Goal: Navigation & Orientation: Find specific page/section

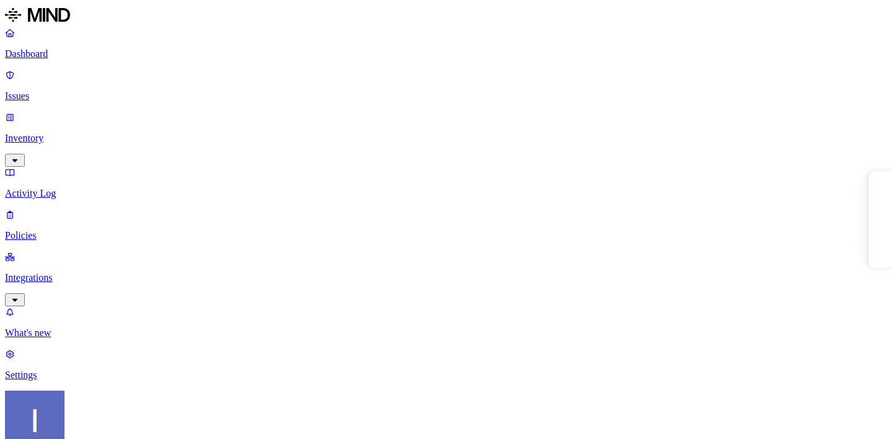
click at [120, 423] on html "Dashboard Issues Inventory Activity Log Policies Integrations What's new 1 Sett…" at bounding box center [446, 415] width 893 height 831
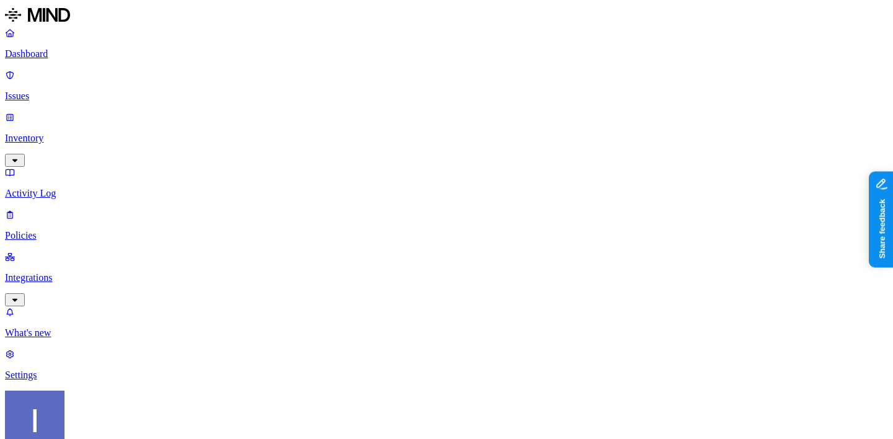
click at [99, 272] on p "Integrations" at bounding box center [446, 277] width 883 height 11
click at [78, 369] on p "On-premise" at bounding box center [446, 374] width 883 height 11
click at [75, 390] on link "Endpoints" at bounding box center [446, 406] width 883 height 32
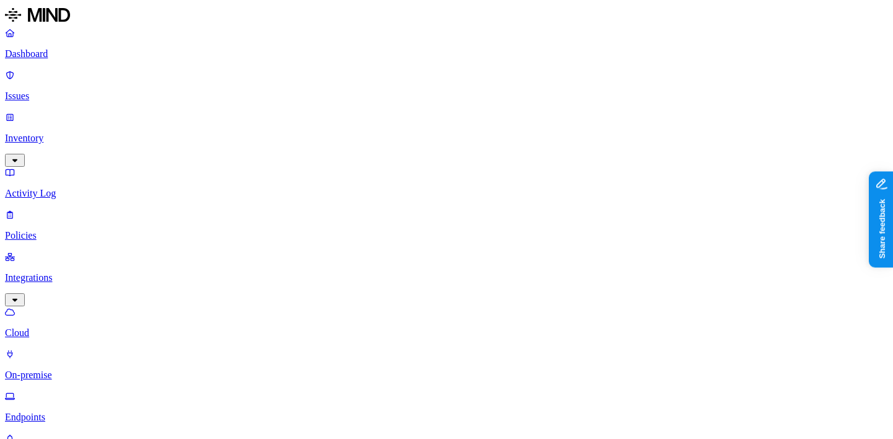
drag, startPoint x: 309, startPoint y: 226, endPoint x: 283, endPoint y: 224, distance: 26.1
click at [82, 230] on p "Policies" at bounding box center [446, 235] width 883 height 11
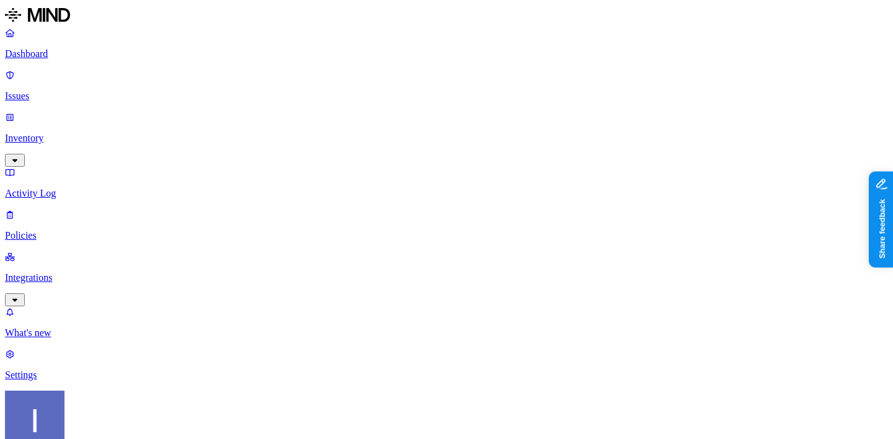
click at [94, 90] on p "Issues" at bounding box center [446, 95] width 883 height 11
click at [73, 53] on p "Dashboard" at bounding box center [446, 53] width 883 height 11
click at [90, 230] on p "Policies" at bounding box center [446, 235] width 883 height 11
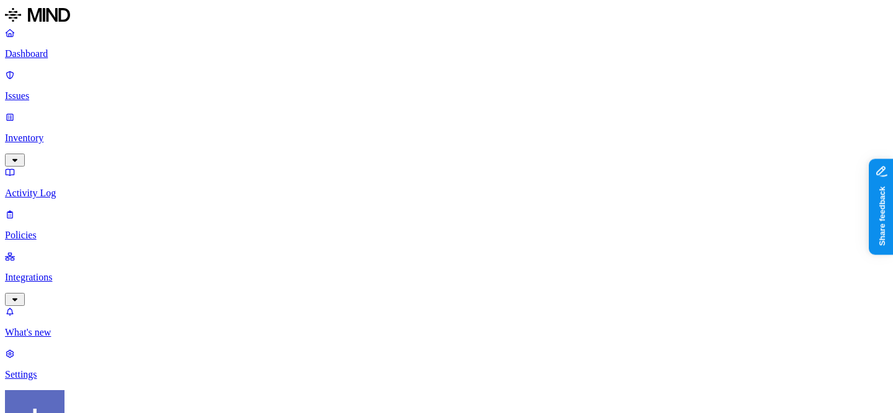
click at [307, 90] on span "Cloud" at bounding box center [313, 91] width 24 height 11
drag, startPoint x: 332, startPoint y: 73, endPoint x: 512, endPoint y: 81, distance: 180.5
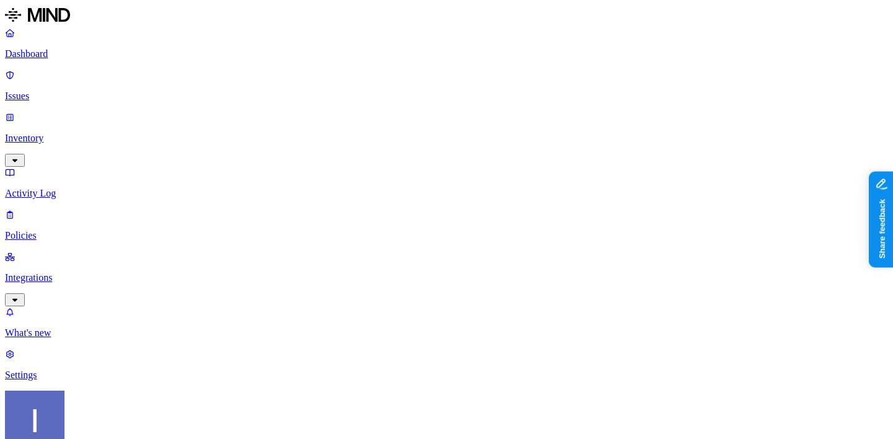
click at [57, 272] on p "Integrations" at bounding box center [446, 277] width 883 height 11
click at [94, 412] on p "Endpoints" at bounding box center [446, 417] width 883 height 11
click at [66, 230] on p "Policies" at bounding box center [446, 235] width 883 height 11
click at [86, 90] on p "Issues" at bounding box center [446, 95] width 883 height 11
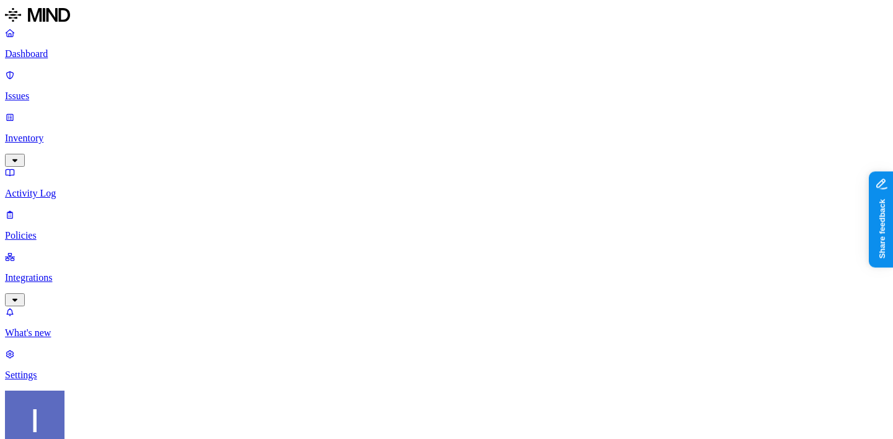
click at [271, 164] on div "Resolved" at bounding box center [284, 167] width 121 height 22
click at [105, 272] on p "Integrations" at bounding box center [446, 277] width 883 height 11
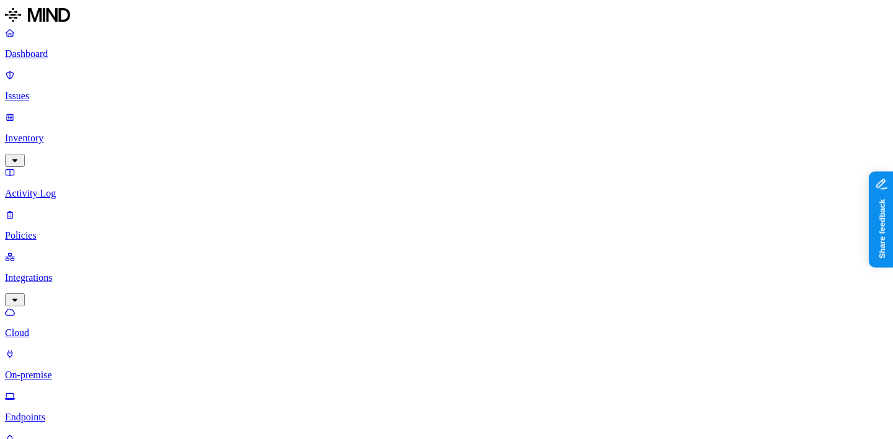
click at [81, 390] on link "Endpoints" at bounding box center [446, 406] width 883 height 32
click at [40, 56] on p "Dashboard" at bounding box center [446, 53] width 883 height 11
